Goal: Task Accomplishment & Management: Manage account settings

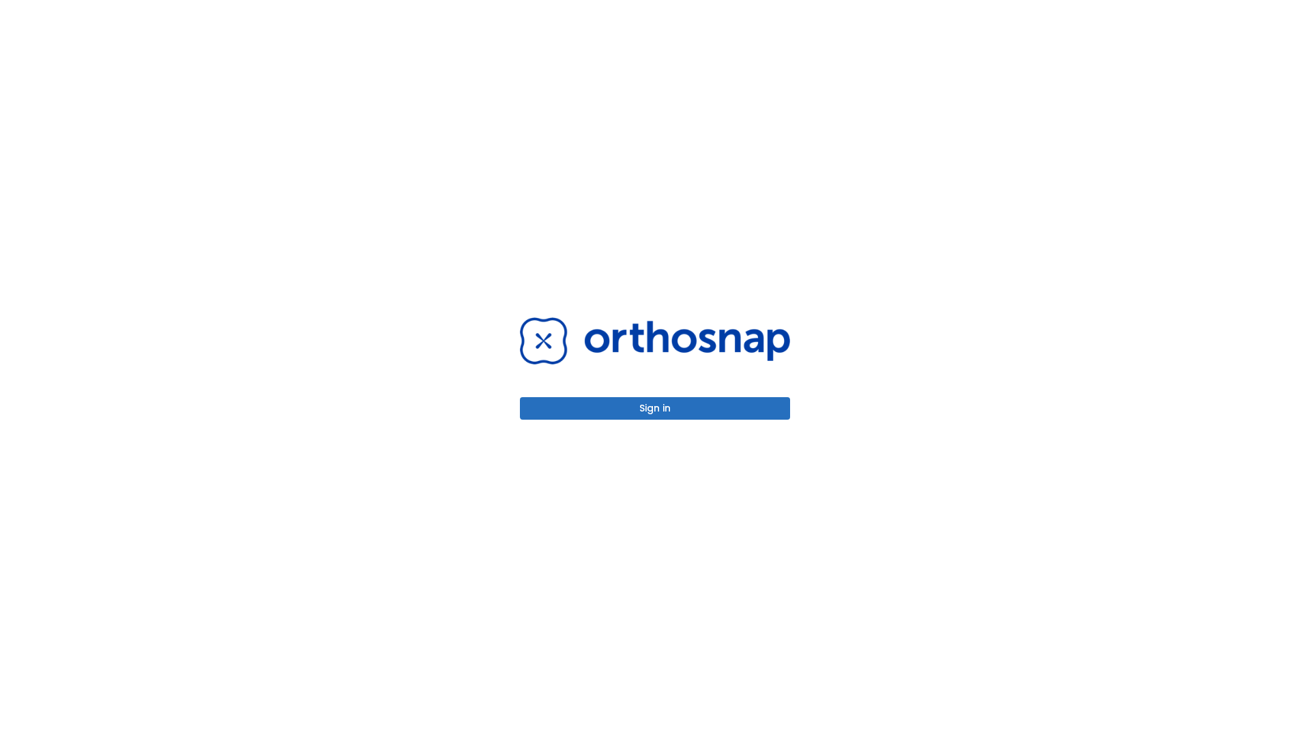
click at [655, 408] on button "Sign in" at bounding box center [655, 408] width 270 height 23
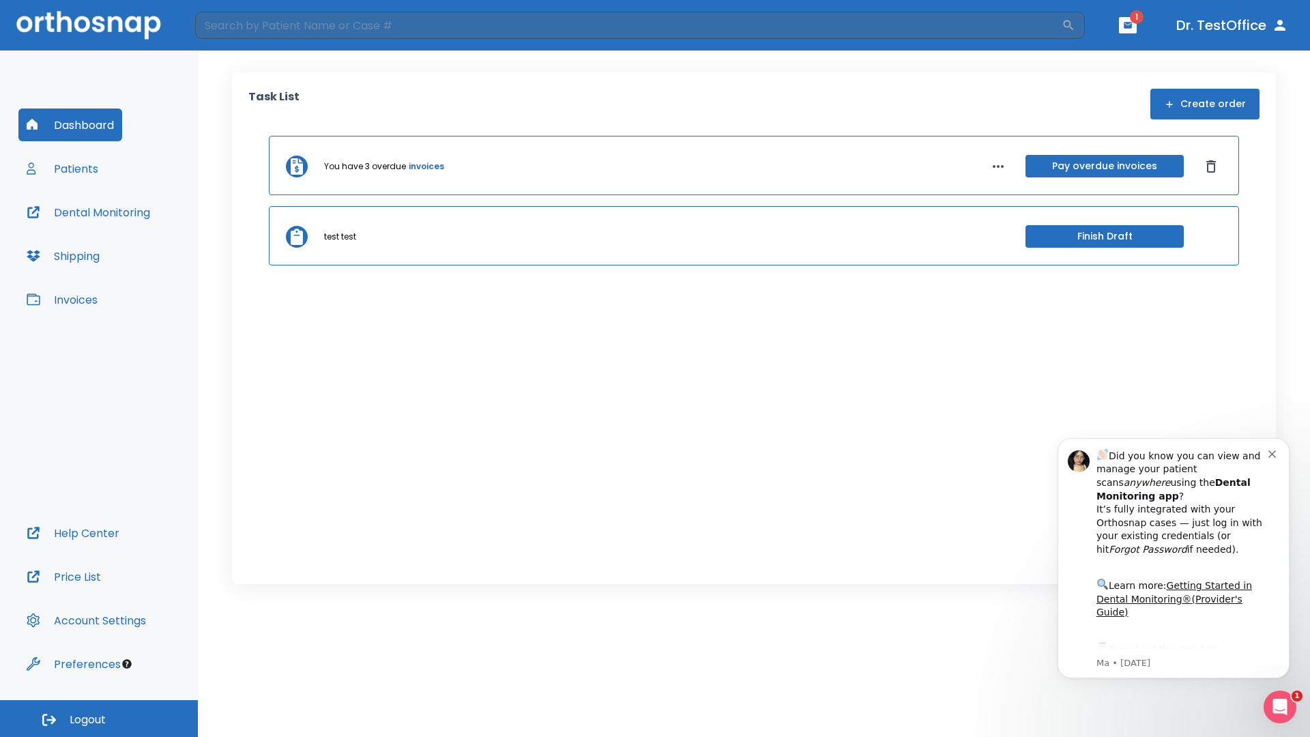
click at [99, 719] on span "Logout" at bounding box center [88, 719] width 36 height 15
